Goal: Task Accomplishment & Management: Use online tool/utility

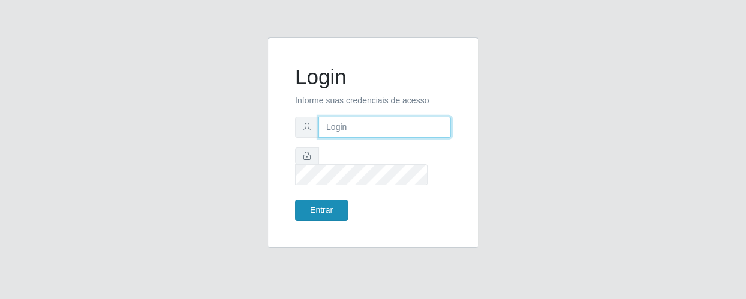
type input "[EMAIL_ADDRESS][DOMAIN_NAME]"
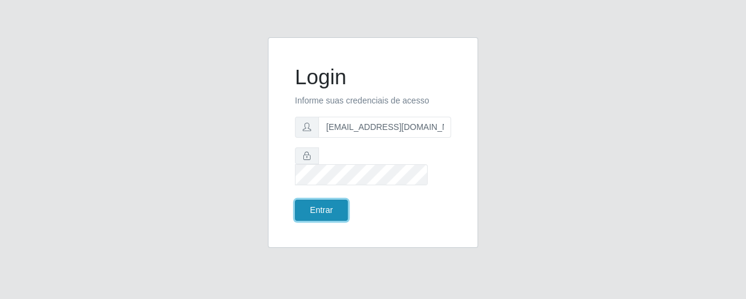
click at [307, 202] on button "Entrar" at bounding box center [321, 209] width 53 height 21
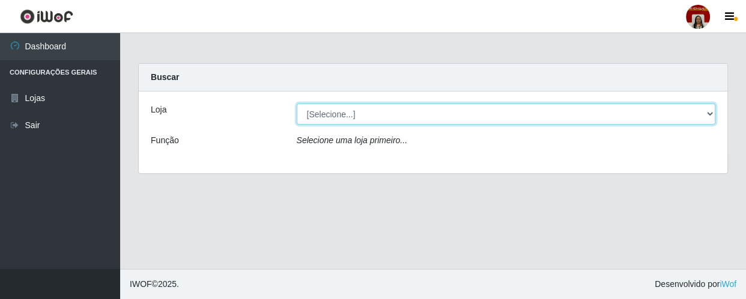
click at [567, 109] on select "[Selecione...] Mar Vermelho - Loja 04" at bounding box center [506, 113] width 419 height 21
select select "251"
click at [297, 103] on select "[Selecione...] Mar Vermelho - Loja 04" at bounding box center [506, 113] width 419 height 21
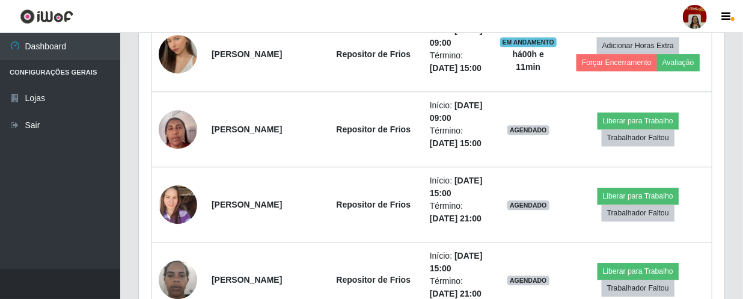
scroll to position [1420, 0]
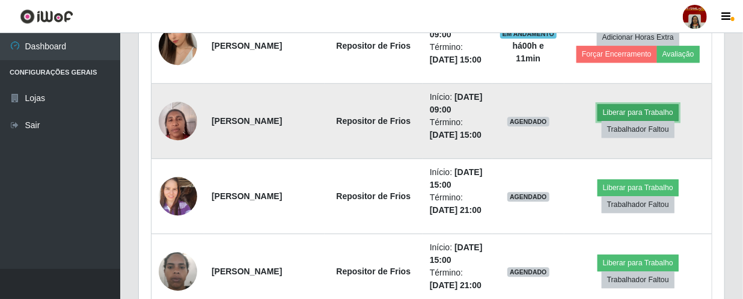
click at [649, 106] on button "Liberar para Trabalho" at bounding box center [637, 112] width 81 height 17
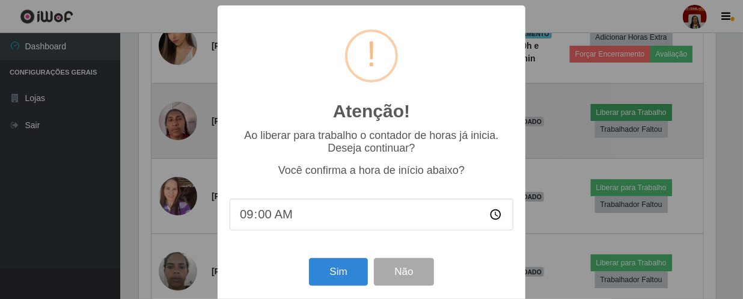
scroll to position [249, 580]
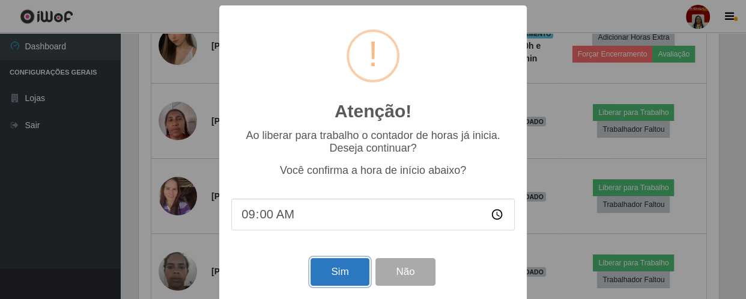
click at [326, 273] on button "Sim" at bounding box center [340, 272] width 58 height 28
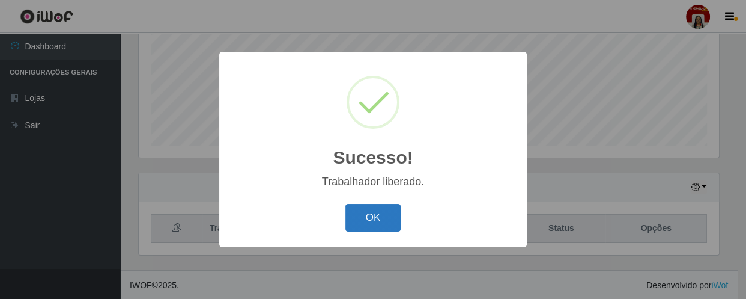
click at [368, 223] on button "OK" at bounding box center [373, 218] width 56 height 28
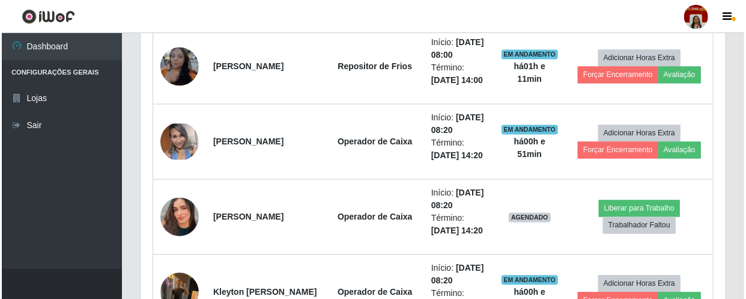
scroll to position [1049, 0]
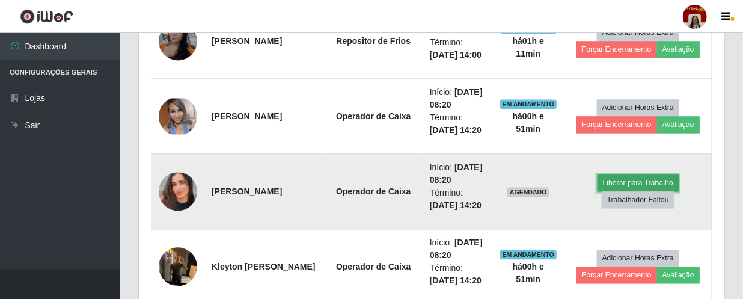
click at [606, 175] on button "Liberar para Trabalho" at bounding box center [637, 182] width 81 height 17
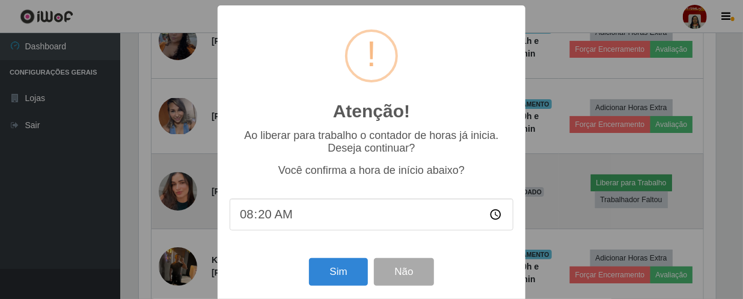
scroll to position [249, 580]
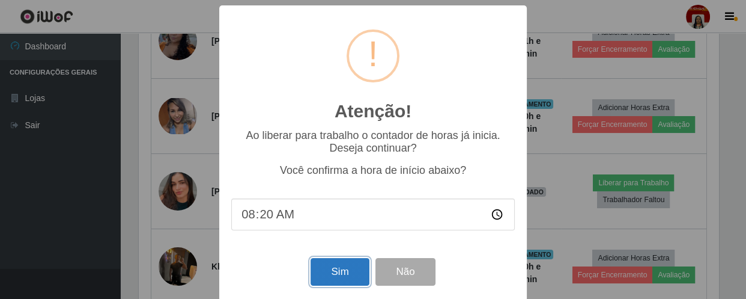
click at [339, 276] on button "Sim" at bounding box center [340, 272] width 58 height 28
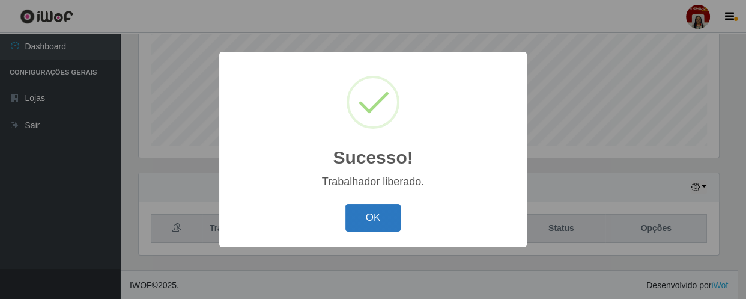
click at [362, 223] on button "OK" at bounding box center [373, 218] width 56 height 28
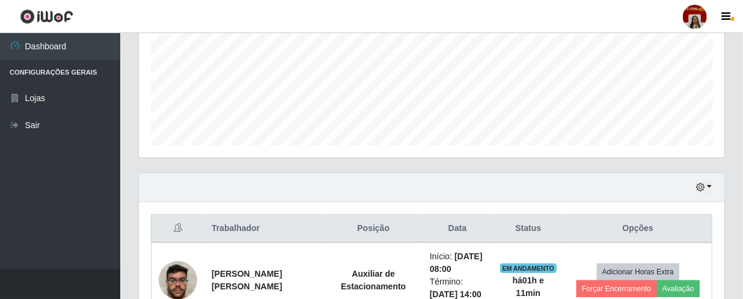
scroll to position [249, 585]
